Goal: Answer question/provide support: Share knowledge or assist other users

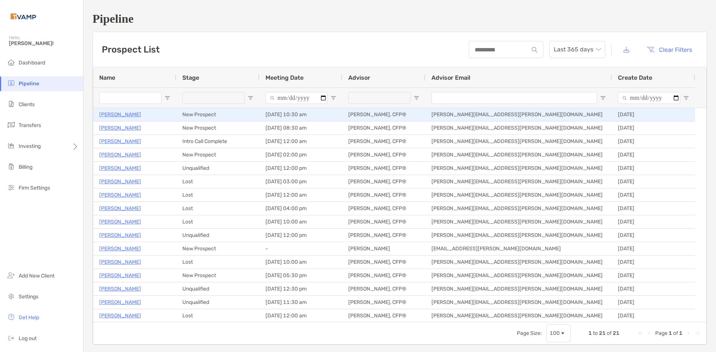
click at [117, 117] on p "[PERSON_NAME]" at bounding box center [120, 114] width 42 height 9
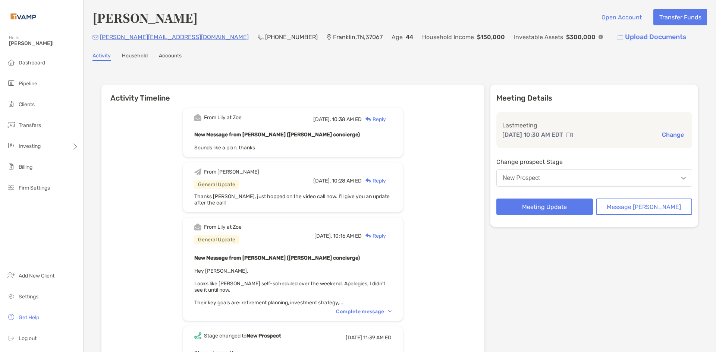
click at [386, 120] on div "Reply" at bounding box center [374, 120] width 24 height 8
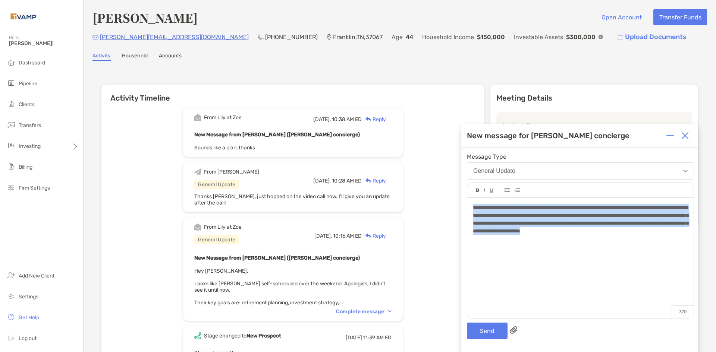
drag, startPoint x: 519, startPoint y: 237, endPoint x: 474, endPoint y: 209, distance: 52.8
click at [474, 209] on div "**********" at bounding box center [580, 219] width 215 height 31
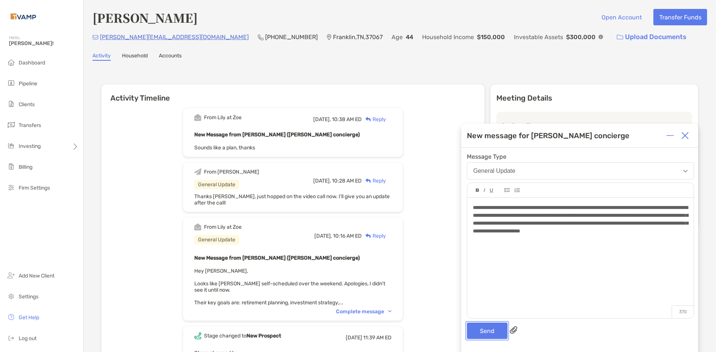
click at [480, 331] on button "Send" at bounding box center [487, 331] width 41 height 16
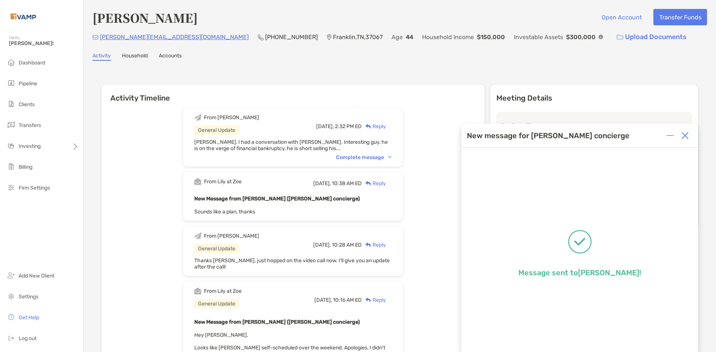
click at [672, 138] on img at bounding box center [669, 135] width 7 height 7
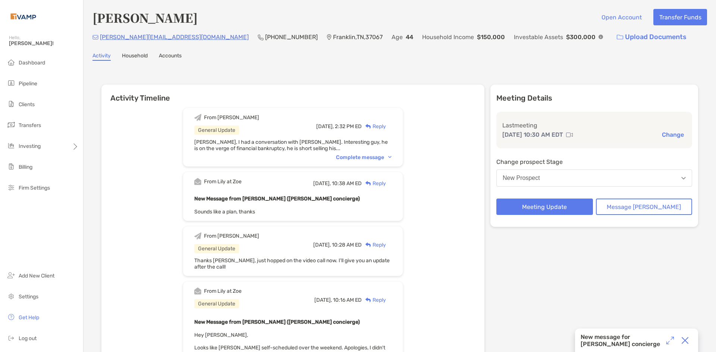
click at [596, 176] on button "New Prospect" at bounding box center [594, 178] width 196 height 17
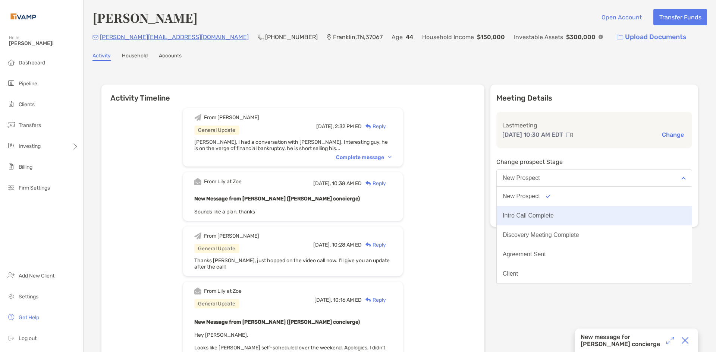
click at [576, 214] on button "Intro Call Complete" at bounding box center [594, 215] width 195 height 19
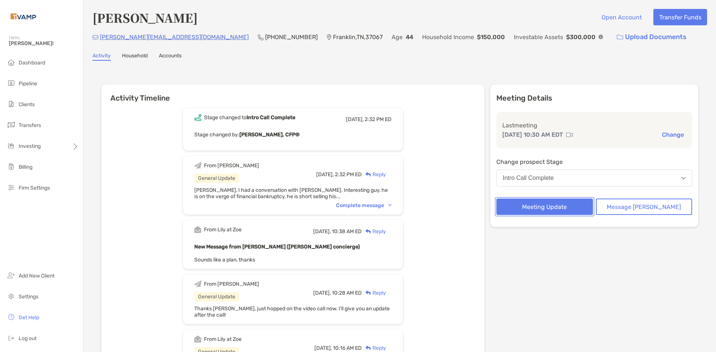
click at [577, 210] on button "Meeting Update" at bounding box center [544, 207] width 97 height 16
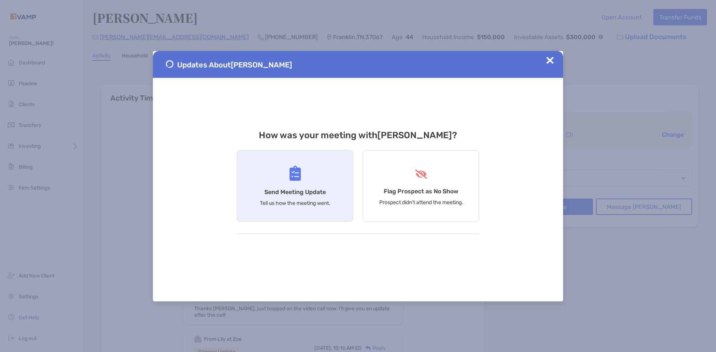
click at [307, 193] on h4 "Send Meeting Update" at bounding box center [295, 192] width 62 height 7
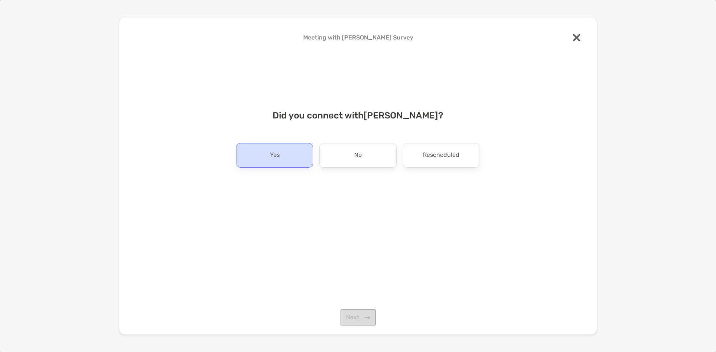
click at [277, 157] on p "Yes" at bounding box center [275, 155] width 10 height 12
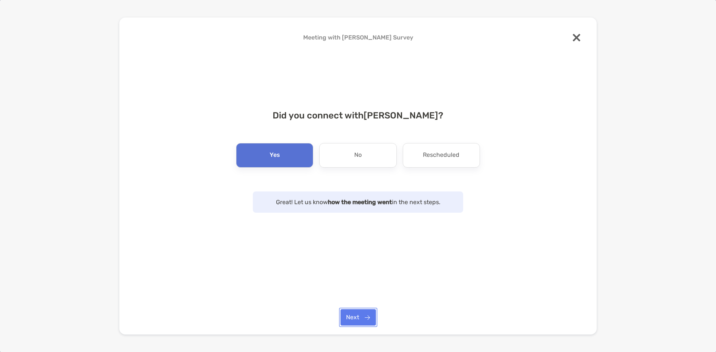
click at [366, 314] on button "Next" at bounding box center [357, 317] width 35 height 16
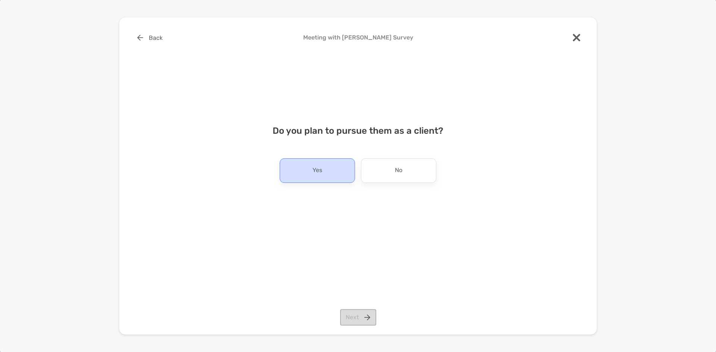
click at [334, 171] on div "Yes" at bounding box center [317, 170] width 75 height 25
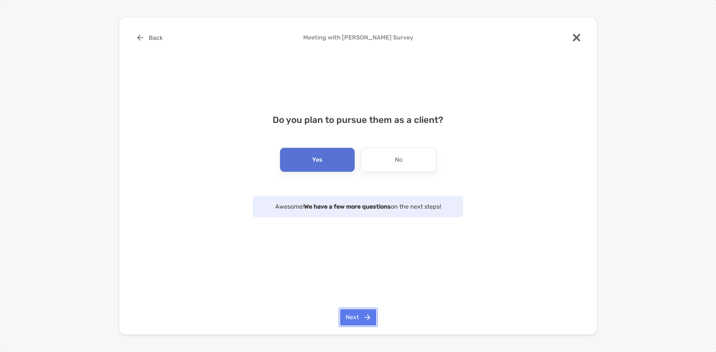
click at [366, 314] on button "Next" at bounding box center [358, 317] width 36 height 16
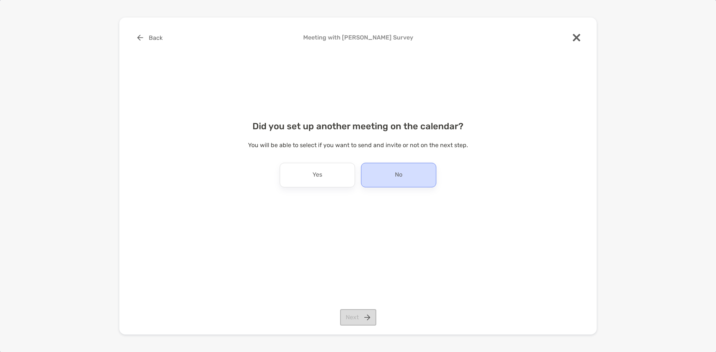
click at [376, 172] on div "No" at bounding box center [398, 175] width 75 height 25
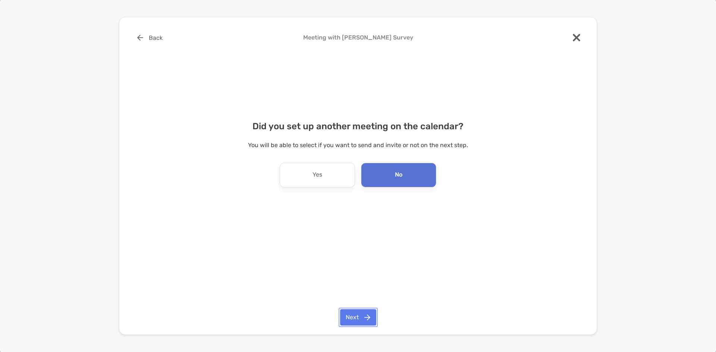
click at [357, 316] on button "Next" at bounding box center [358, 317] width 36 height 16
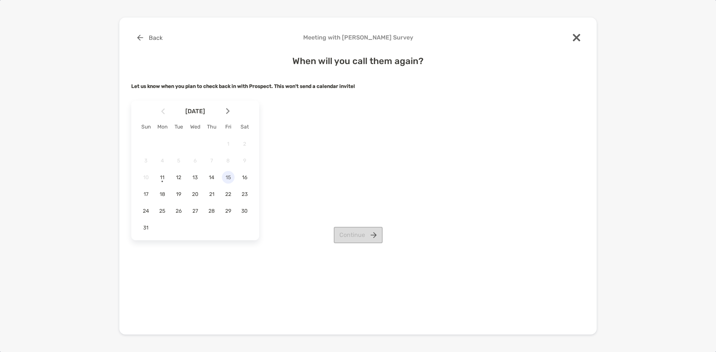
click at [224, 180] on span "15" at bounding box center [228, 177] width 13 height 6
click at [211, 177] on span "14" at bounding box center [211, 177] width 13 height 6
click at [375, 237] on button "Continue" at bounding box center [358, 235] width 49 height 16
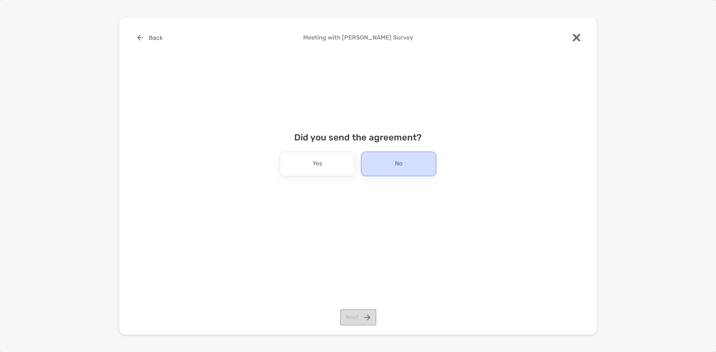
click at [372, 171] on div "No" at bounding box center [398, 164] width 75 height 25
click at [366, 315] on button "Next" at bounding box center [358, 317] width 36 height 16
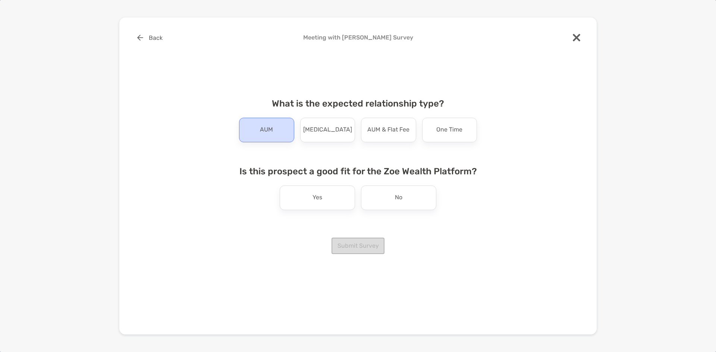
click at [270, 129] on p "AUM" at bounding box center [266, 130] width 13 height 12
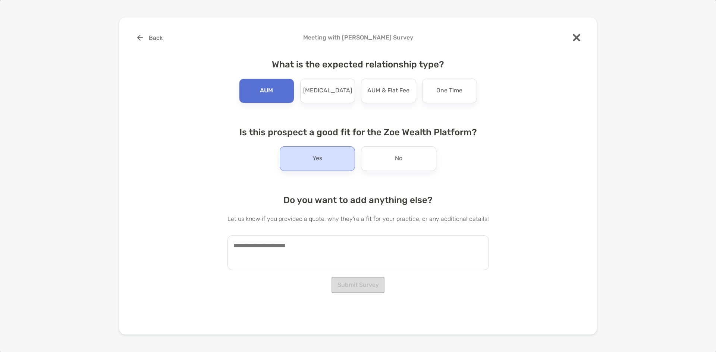
click at [303, 167] on div "Yes" at bounding box center [317, 159] width 75 height 25
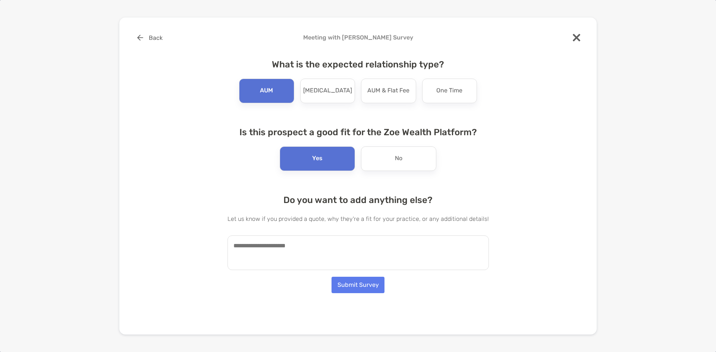
click at [295, 256] on textarea at bounding box center [357, 253] width 261 height 35
paste textarea "**********"
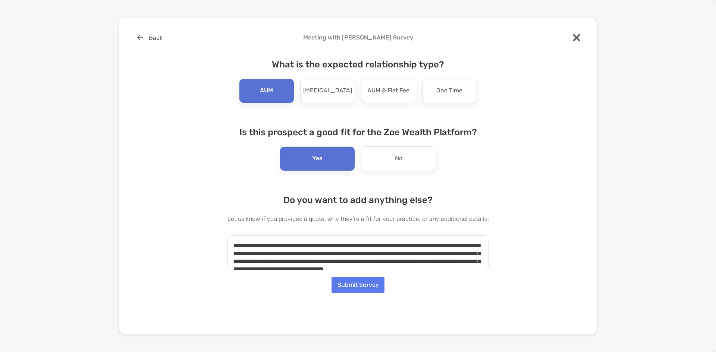
scroll to position [11, 0]
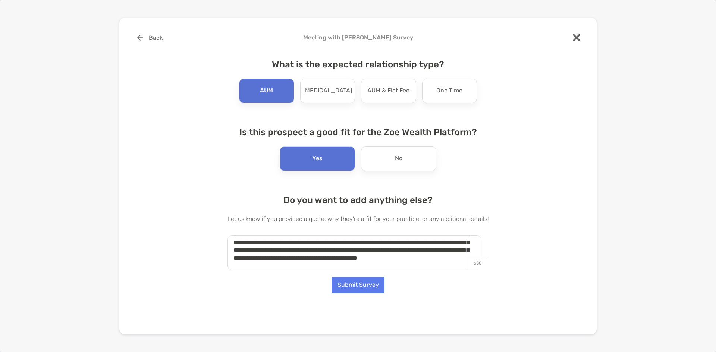
type textarea "**********"
click at [371, 286] on button "Submit Survey" at bounding box center [357, 285] width 53 height 16
